Goal: Use online tool/utility: Utilize a website feature to perform a specific function

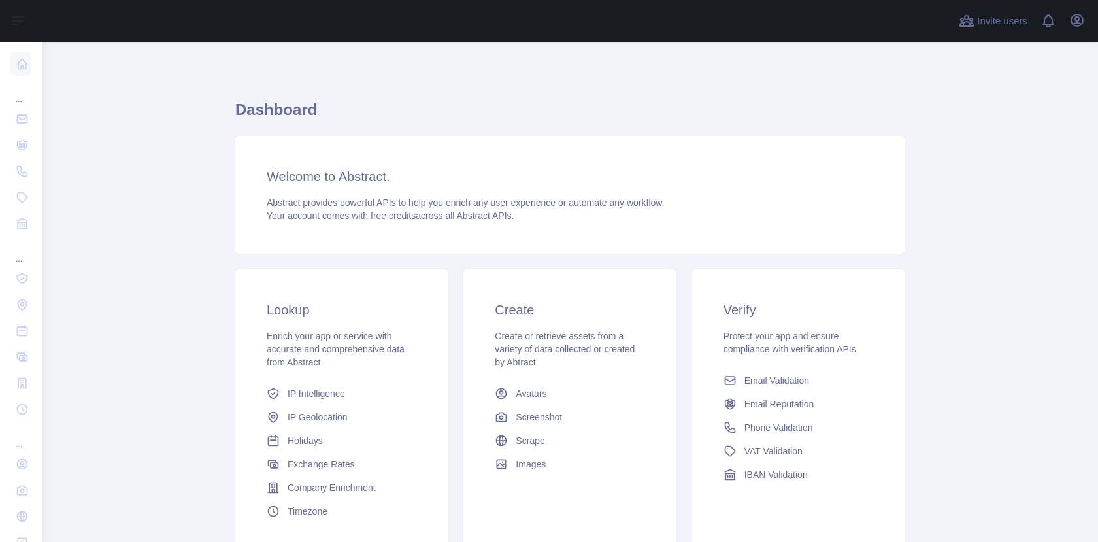
scroll to position [109, 0]
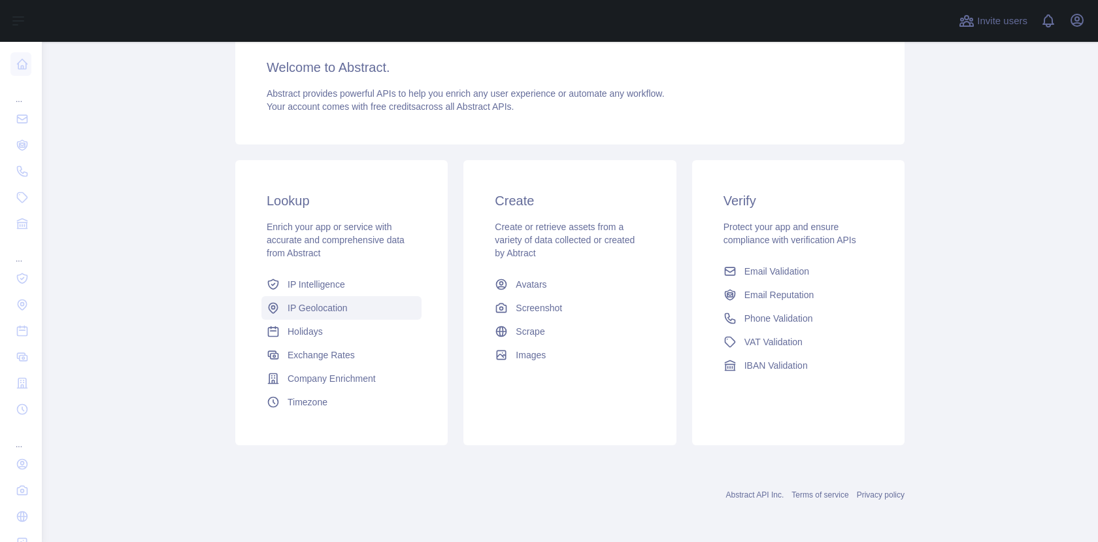
click at [316, 306] on span "IP Geolocation" at bounding box center [318, 307] width 60 height 13
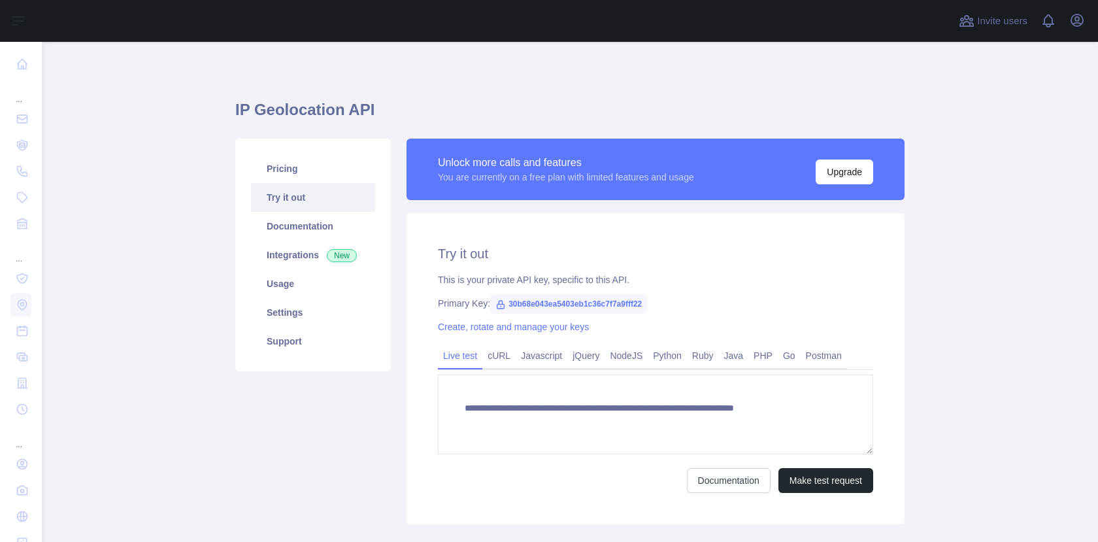
type textarea "**********"
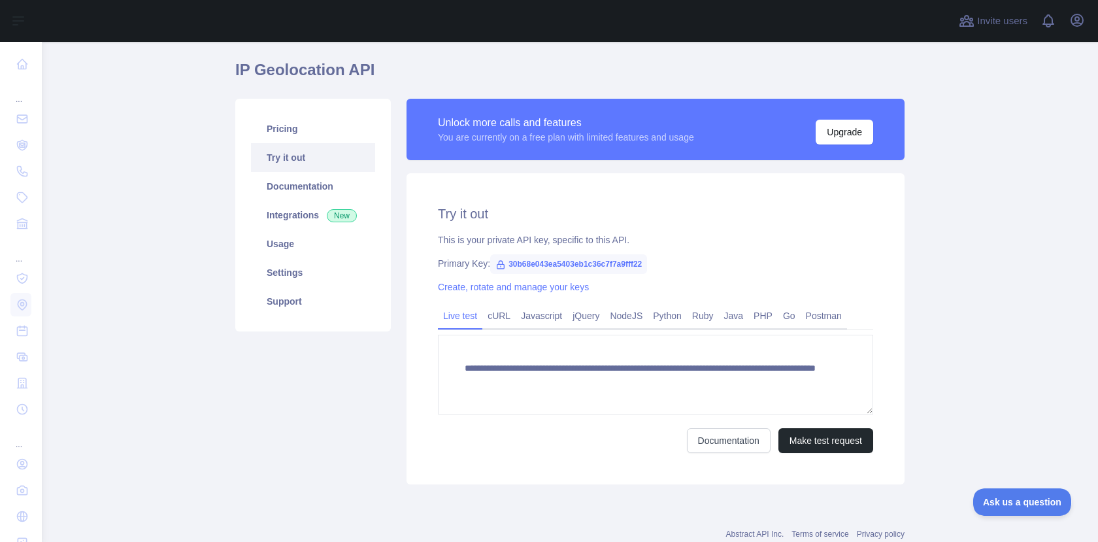
scroll to position [79, 0]
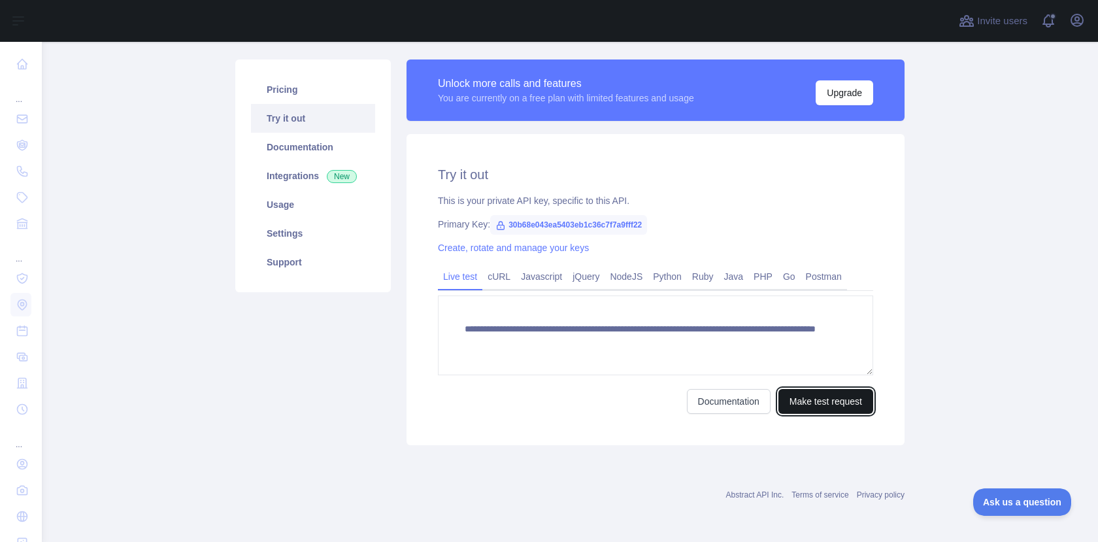
click at [822, 398] on button "Make test request" at bounding box center [826, 401] width 95 height 25
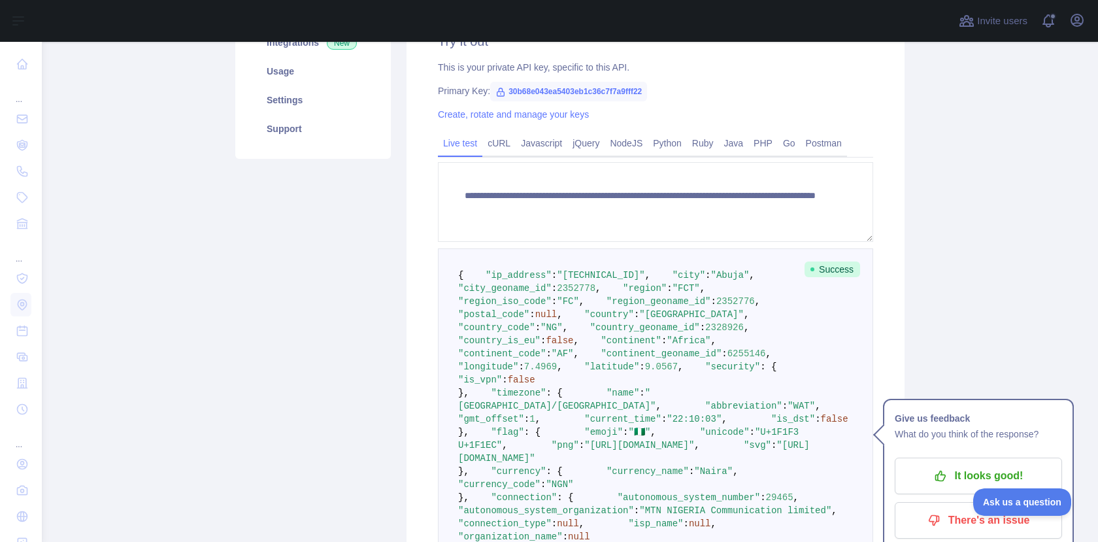
scroll to position [225, 0]
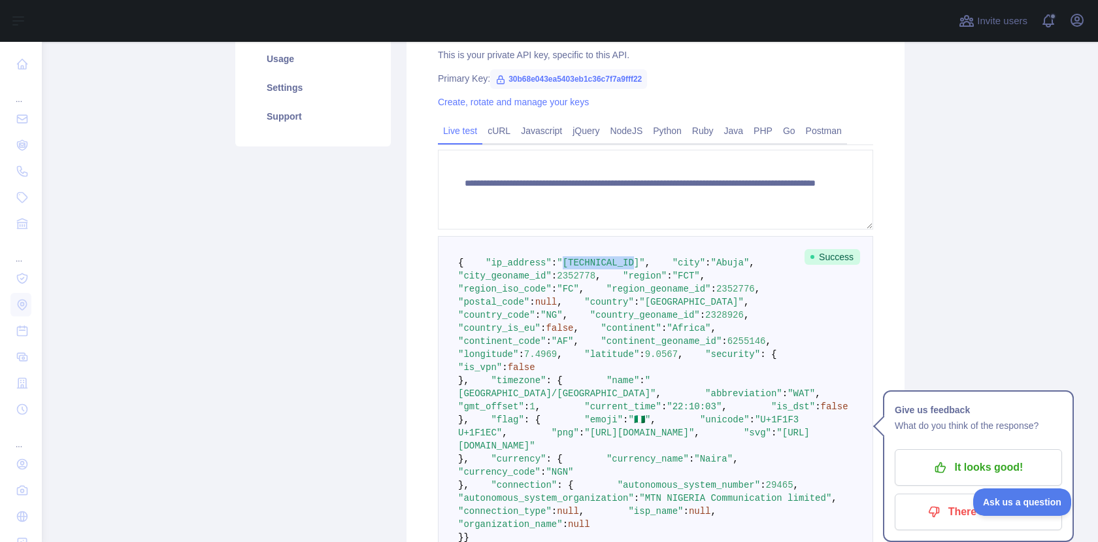
drag, startPoint x: 562, startPoint y: 276, endPoint x: 633, endPoint y: 275, distance: 71.3
click at [633, 268] on span ""[TECHNICAL_ID]"" at bounding box center [601, 263] width 88 height 10
copy span "[TECHNICAL_ID]"
